Goal: Task Accomplishment & Management: Manage account settings

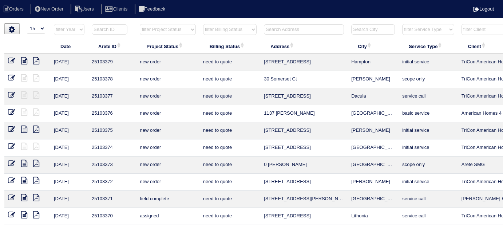
select select "15"
click at [273, 26] on input "text" at bounding box center [304, 29] width 80 height 10
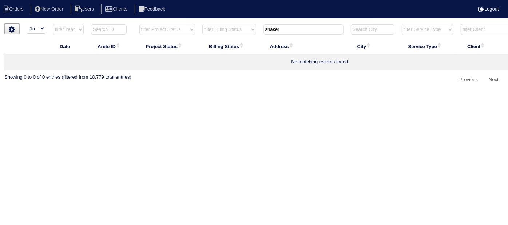
type input "shaker"
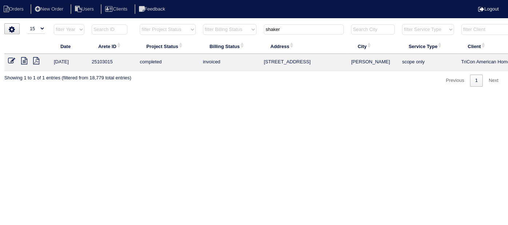
drag, startPoint x: 307, startPoint y: 31, endPoint x: 181, endPoint y: 18, distance: 126.6
click at [181, 18] on html "Orders New Order Users Clients Feedback Logout Orders New Order Users Clients M…" at bounding box center [254, 47] width 508 height 94
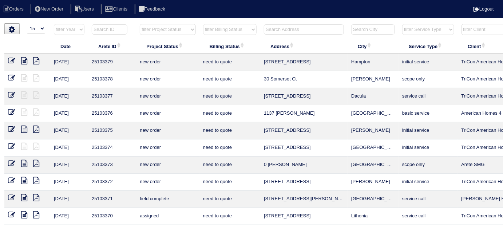
click at [269, 28] on input "text" at bounding box center [304, 29] width 80 height 10
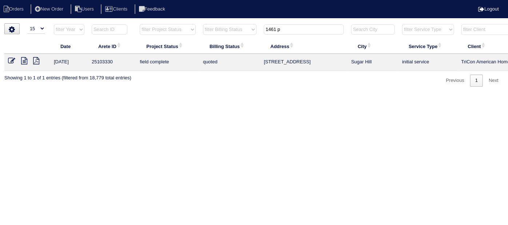
type input "1461 p"
click at [8, 59] on icon at bounding box center [11, 60] width 7 height 7
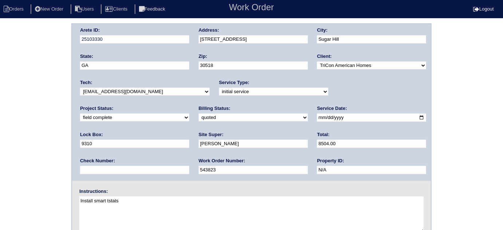
click at [199, 114] on select "need to quote quoted need to invoice invoiced paid warranty purchase order need…" at bounding box center [253, 118] width 109 height 8
select select "need to invoice"
click at [199, 114] on select "need to quote quoted need to invoice invoiced paid warranty purchase order need…" at bounding box center [253, 118] width 109 height 8
drag, startPoint x: 349, startPoint y: 88, endPoint x: 344, endPoint y: 94, distance: 7.7
click at [189, 114] on select "new order assigned in progress field complete need to schedule admin review arc…" at bounding box center [134, 118] width 109 height 8
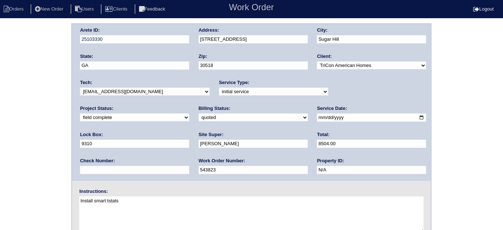
select select "need to schedule"
click at [189, 114] on select "new order assigned in progress field complete need to schedule admin review arc…" at bounding box center [134, 118] width 109 height 8
click at [317, 118] on input "2025-09-10" at bounding box center [371, 118] width 109 height 8
type input "2025-09-12"
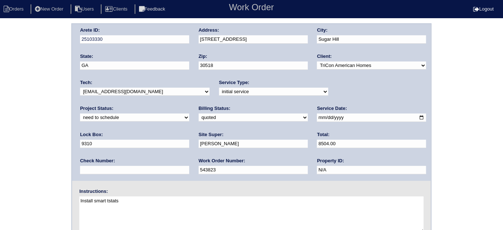
click at [199, 161] on div "Work Order Number: 543823" at bounding box center [253, 168] width 109 height 20
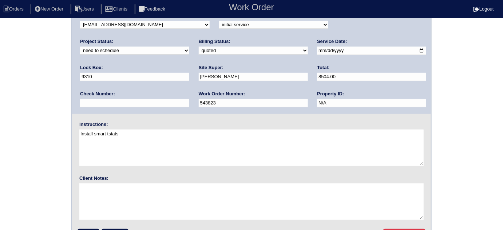
scroll to position [86, 0]
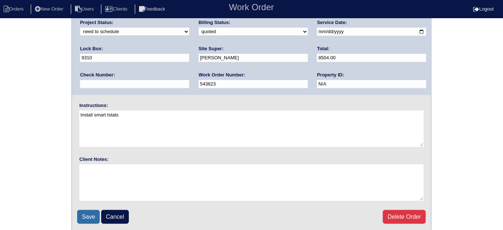
click at [86, 214] on input "Save" at bounding box center [88, 217] width 23 height 14
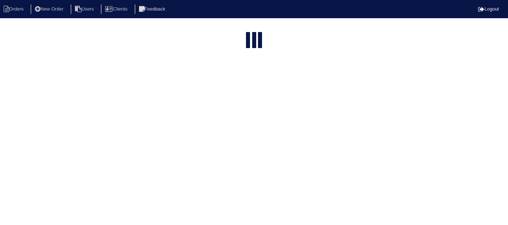
select select "15"
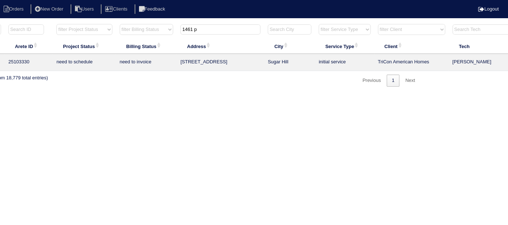
scroll to position [0, 127]
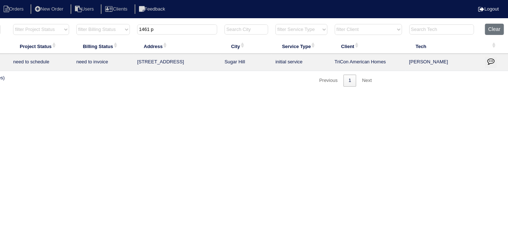
click at [488, 59] on icon "button" at bounding box center [490, 61] width 7 height 7
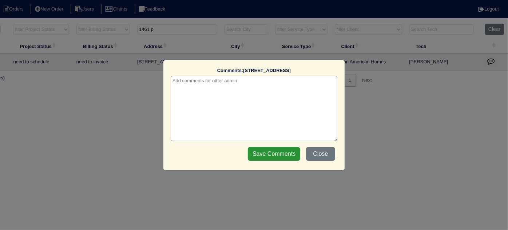
click at [194, 79] on textarea at bounding box center [254, 109] width 167 height 66
paste textarea "replace main/replace U/S furnace"
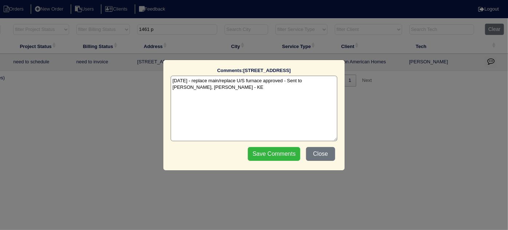
type textarea "9/11/25 - replace main/replace U/S furnace approved - Sent to Dan, Payton, Reec…"
click at [276, 150] on input "Save Comments" at bounding box center [274, 154] width 52 height 14
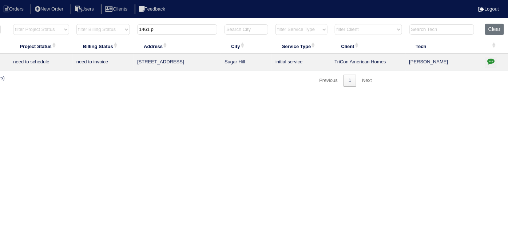
click at [276, 94] on html "Orders New Order Users Clients Feedback Logout Orders New Order Users Clients M…" at bounding box center [127, 47] width 508 height 94
drag, startPoint x: 158, startPoint y: 29, endPoint x: 54, endPoint y: 8, distance: 106.2
click at [97, 22] on html "Orders New Order Users Clients Feedback Logout Orders New Order Users Clients M…" at bounding box center [127, 47] width 508 height 94
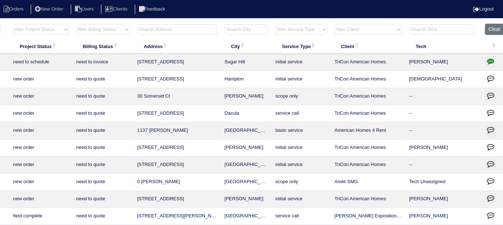
click at [178, 28] on input "text" at bounding box center [177, 29] width 80 height 10
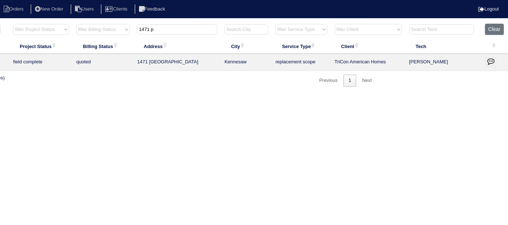
scroll to position [0, 0]
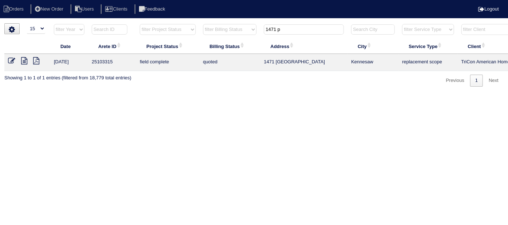
type input "1471 p"
drag, startPoint x: 12, startPoint y: 59, endPoint x: 24, endPoint y: 47, distance: 17.8
click at [12, 59] on icon at bounding box center [11, 60] width 7 height 7
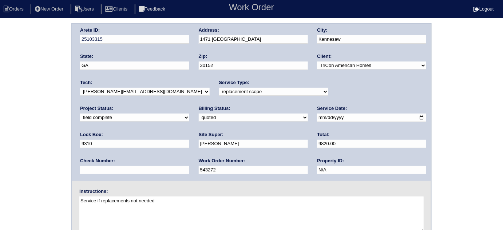
click at [199, 115] on select "need to quote quoted need to invoice invoiced paid warranty purchase order need…" at bounding box center [253, 118] width 109 height 8
select select "need to invoice"
click at [199, 114] on select "need to quote quoted need to invoice invoiced paid warranty purchase order need…" at bounding box center [253, 118] width 109 height 8
drag, startPoint x: 7, startPoint y: 142, endPoint x: 147, endPoint y: 126, distance: 141.8
click at [9, 140] on div "Arete ID: 25103315 Address: 1471 Pine Springs Dr NW City: Kennesaw State: GA Zi…" at bounding box center [251, 170] width 503 height 294
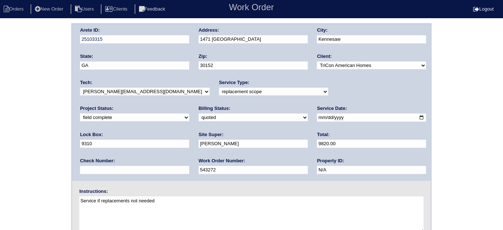
click at [189, 114] on select "new order assigned in progress field complete need to schedule admin review arc…" at bounding box center [134, 118] width 109 height 8
select select "need to schedule"
click at [189, 114] on select "new order assigned in progress field complete need to schedule admin review arc…" at bounding box center [134, 118] width 109 height 8
click at [317, 118] on input "2025-09-10" at bounding box center [371, 118] width 109 height 8
type input "2025-09-12"
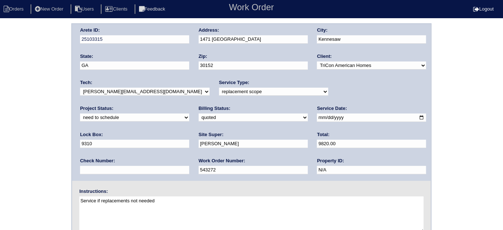
click at [0, 156] on div "Arete ID: 25103315 Address: 1471 Pine Springs Dr NW City: Kennesaw State: GA Zi…" at bounding box center [251, 170] width 503 height 294
click at [22, 125] on div "Arete ID: 25103315 Address: 1471 Pine Springs Dr NW City: Kennesaw State: GA Zi…" at bounding box center [251, 170] width 503 height 294
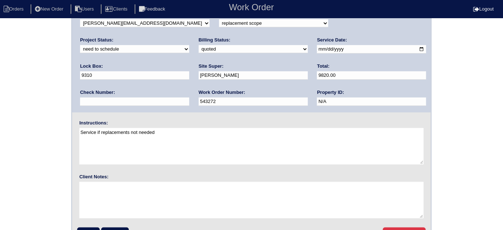
scroll to position [86, 0]
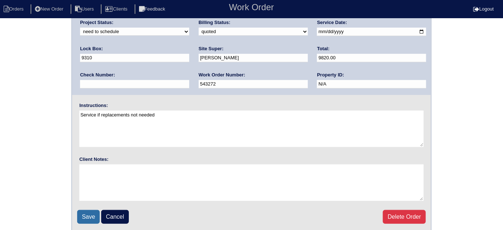
click at [92, 216] on input "Save" at bounding box center [88, 217] width 23 height 14
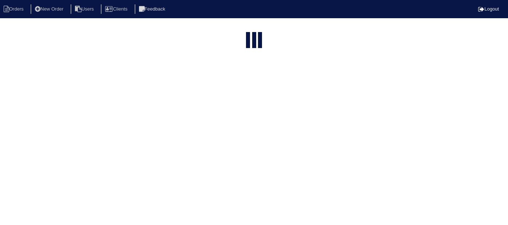
select select "15"
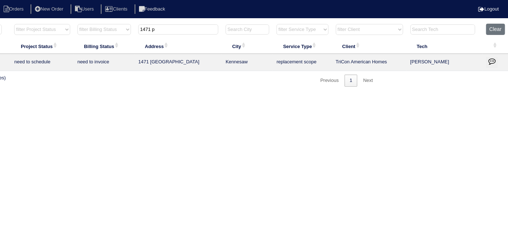
scroll to position [0, 127]
drag, startPoint x: 498, startPoint y: 60, endPoint x: 487, endPoint y: 62, distance: 11.1
click at [497, 60] on td at bounding box center [494, 62] width 27 height 17
click at [487, 62] on button "button" at bounding box center [491, 62] width 12 height 11
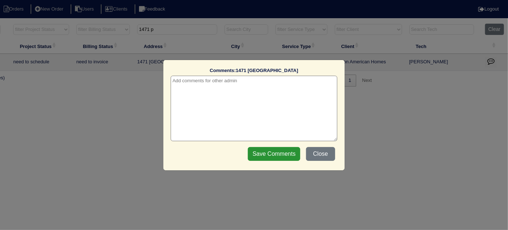
click at [237, 80] on textarea at bounding box center [254, 109] width 167 height 66
click at [237, 80] on textarea "9." at bounding box center [254, 109] width 167 height 66
paste textarea "Replacement x 2"
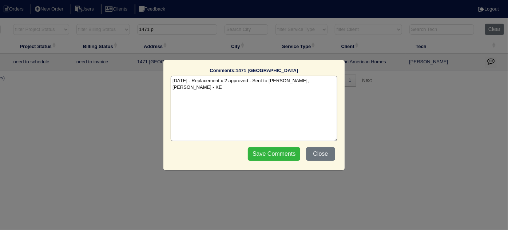
type textarea "9/11/25 - Replacement x 2 approved - Sent to Dan, Payton, Reeca - KE"
click at [279, 156] on input "Save Comments" at bounding box center [274, 154] width 52 height 14
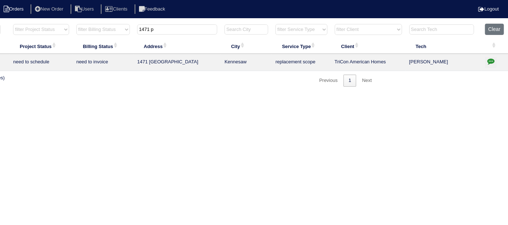
drag, startPoint x: 168, startPoint y: 27, endPoint x: 32, endPoint y: 7, distance: 137.2
click at [36, 23] on body "Orders New Order Users Clients Feedback Logout Orders New Order Users Clients M…" at bounding box center [127, 54] width 508 height 63
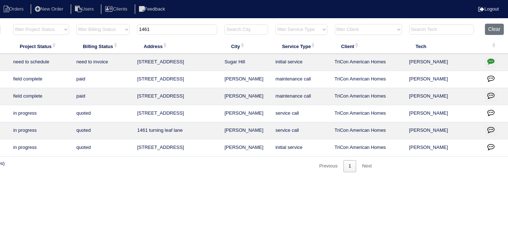
click at [494, 63] on icon "button" at bounding box center [490, 61] width 7 height 7
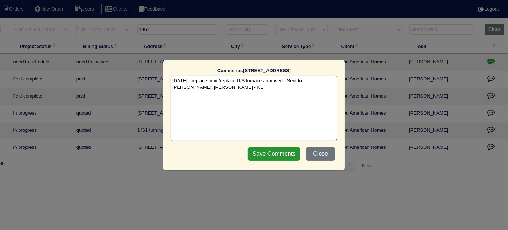
click at [257, 106] on textarea "9/11/25 - replace main/replace U/S furnace approved - Sent to Dan, Payton, Reec…" at bounding box center [254, 109] width 167 height 66
click at [320, 149] on button "Close" at bounding box center [320, 154] width 29 height 14
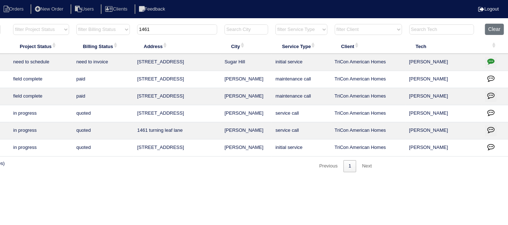
drag, startPoint x: 186, startPoint y: 32, endPoint x: 23, endPoint y: 24, distance: 162.5
click at [87, 30] on tr "filter Year -- Any Year -- 2025 2024 2023 2022 2021 2020 2019 filter Project St…" at bounding box center [193, 31] width 631 height 15
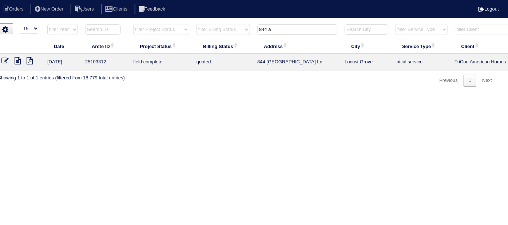
scroll to position [0, 0]
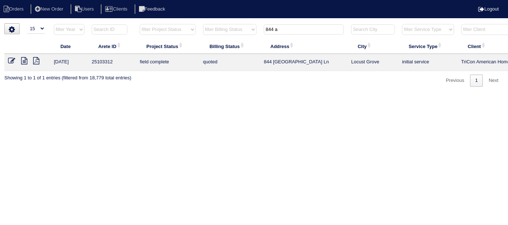
type input "844 a"
click at [11, 61] on icon at bounding box center [11, 60] width 7 height 7
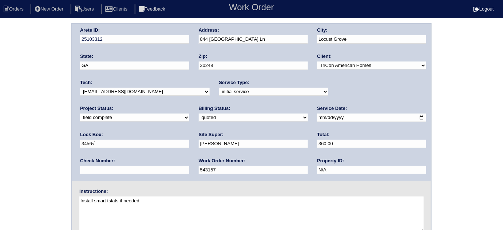
click at [26, 104] on div "Arete ID: 25103312 Address: 844 Athens Ln City: Locust Grove State: GA Zip: 302…" at bounding box center [251, 170] width 503 height 294
click at [199, 118] on select "need to quote quoted need to invoice invoiced paid warranty purchase order need…" at bounding box center [253, 118] width 109 height 8
select select "need to invoice"
click at [199, 114] on select "need to quote quoted need to invoice invoiced paid warranty purchase order need…" at bounding box center [253, 118] width 109 height 8
click at [31, 163] on div "Arete ID: 25103312 Address: 844 Athens Ln City: Locust Grove State: GA Zip: 302…" at bounding box center [251, 170] width 503 height 294
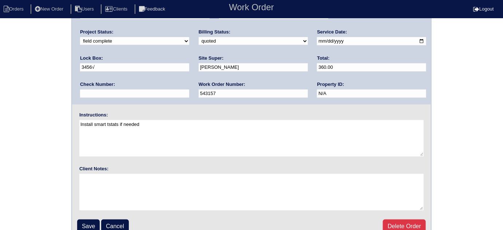
scroll to position [86, 0]
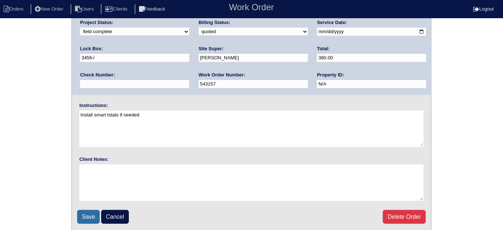
click at [91, 221] on input "Save" at bounding box center [88, 217] width 23 height 14
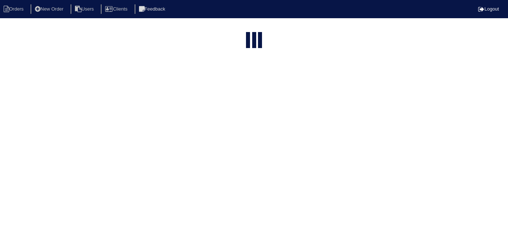
select select "15"
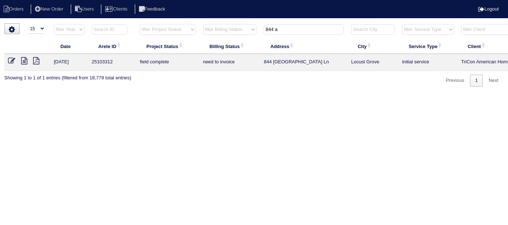
drag, startPoint x: 286, startPoint y: 29, endPoint x: 219, endPoint y: 26, distance: 67.4
click at [219, 26] on tr "filter Year -- Any Year -- 2025 2024 2023 2022 2021 2020 2019 filter Project St…" at bounding box center [319, 31] width 631 height 15
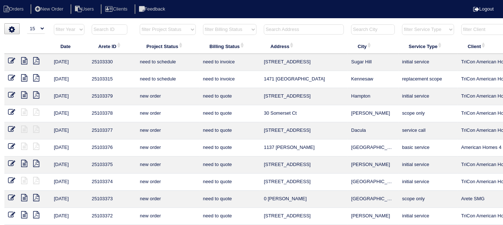
click at [287, 28] on input "text" at bounding box center [304, 29] width 80 height 10
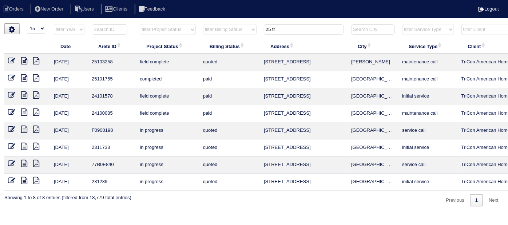
type input "25 tr"
click at [12, 61] on icon at bounding box center [11, 60] width 7 height 7
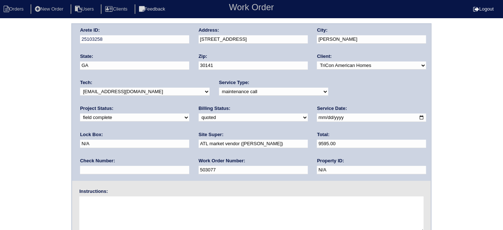
click at [199, 119] on select "need to quote quoted need to invoice invoiced paid warranty purchase order need…" at bounding box center [253, 118] width 109 height 8
select select "need to invoice"
click at [199, 114] on select "need to quote quoted need to invoice invoiced paid warranty purchase order need…" at bounding box center [253, 118] width 109 height 8
click at [189, 114] on select "new order assigned in progress field complete need to schedule admin review arc…" at bounding box center [134, 118] width 109 height 8
select select "need to schedule"
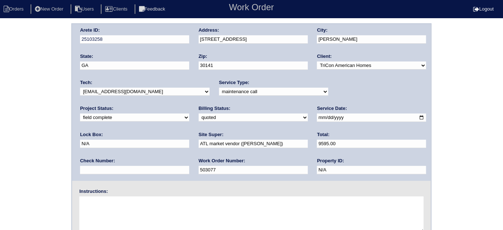
click at [189, 114] on select "new order assigned in progress field complete need to schedule admin review arc…" at bounding box center [134, 118] width 109 height 8
click at [317, 115] on input "[DATE]" at bounding box center [371, 118] width 109 height 8
click at [317, 116] on input "[DATE]" at bounding box center [371, 118] width 109 height 8
type input "[DATE]"
click at [0, 152] on div "Arete ID: 25103258 Address: [STREET_ADDRESS] City: [PERSON_NAME] State: [GEOGRA…" at bounding box center [251, 170] width 503 height 294
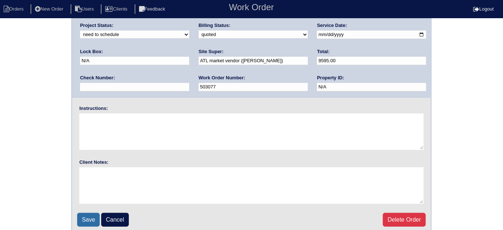
scroll to position [86, 0]
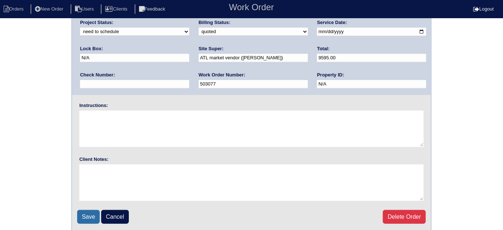
click at [86, 212] on input "Save" at bounding box center [88, 217] width 23 height 14
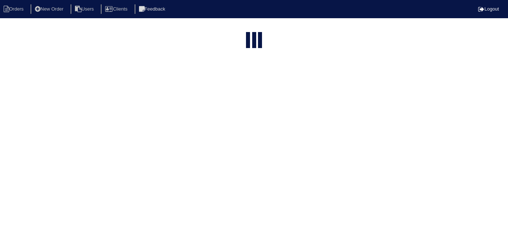
select select "15"
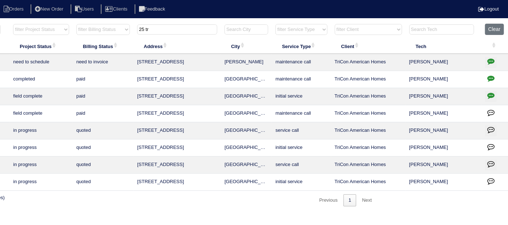
click at [490, 61] on icon "button" at bounding box center [490, 61] width 7 height 7
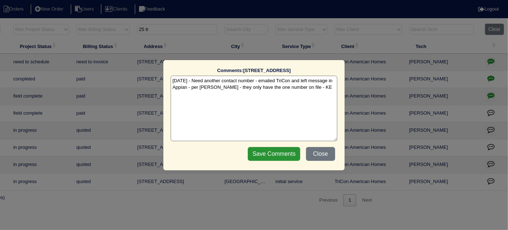
click at [329, 88] on textarea "[DATE] - Need another contact number - emailed TriCon and left message in Appia…" at bounding box center [254, 109] width 167 height 66
click at [321, 91] on textarea "[DATE] - Need another contact number - emailed TriCon and left message in Appia…" at bounding box center [254, 109] width 167 height 66
paste textarea "Replacement x 2"
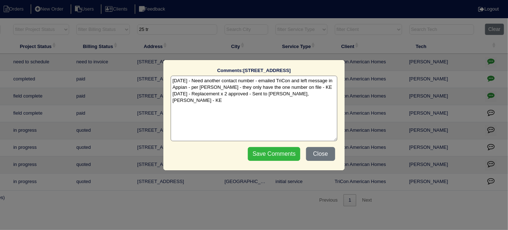
type textarea "[DATE] - Need another contact number - emailed TriCon and left message in Appia…"
click at [283, 154] on input "Save Comments" at bounding box center [274, 154] width 52 height 14
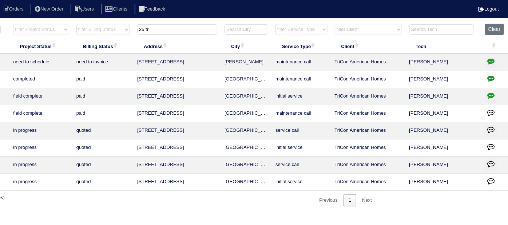
scroll to position [0, 0]
